Goal: Find specific page/section: Find specific page/section

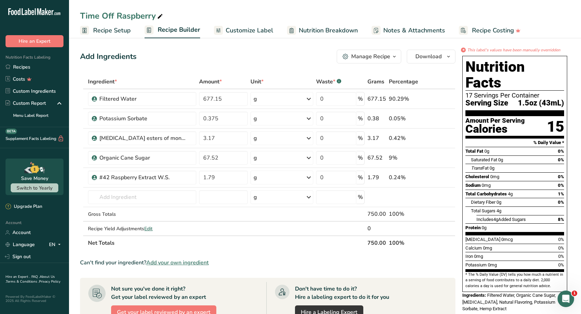
click at [19, 68] on link "Recipes" at bounding box center [34, 67] width 69 height 12
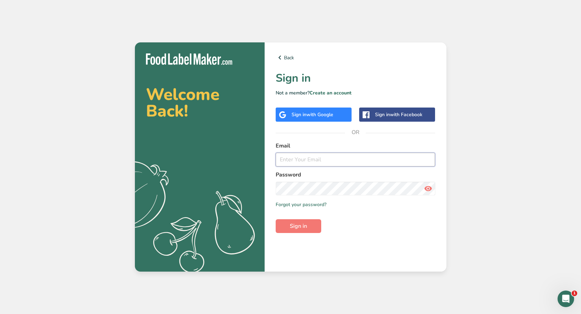
type input "[EMAIL_ADDRESS][DOMAIN_NAME]"
click at [301, 228] on span "Sign in" at bounding box center [298, 226] width 17 height 8
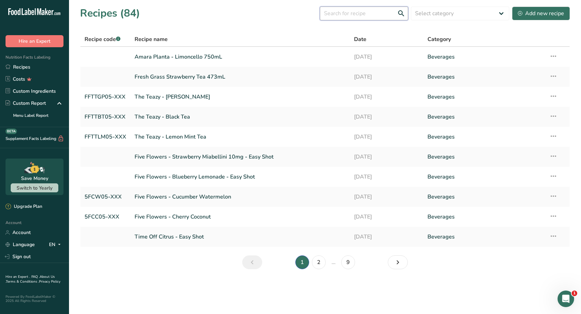
click at [345, 17] on input "text" at bounding box center [364, 14] width 88 height 14
click at [181, 78] on link "Fresh Grass Strawberry Tea 473mL" at bounding box center [239, 77] width 211 height 14
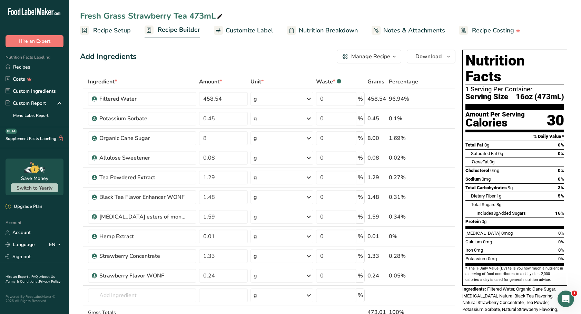
scroll to position [34, 0]
